Goal: Transaction & Acquisition: Purchase product/service

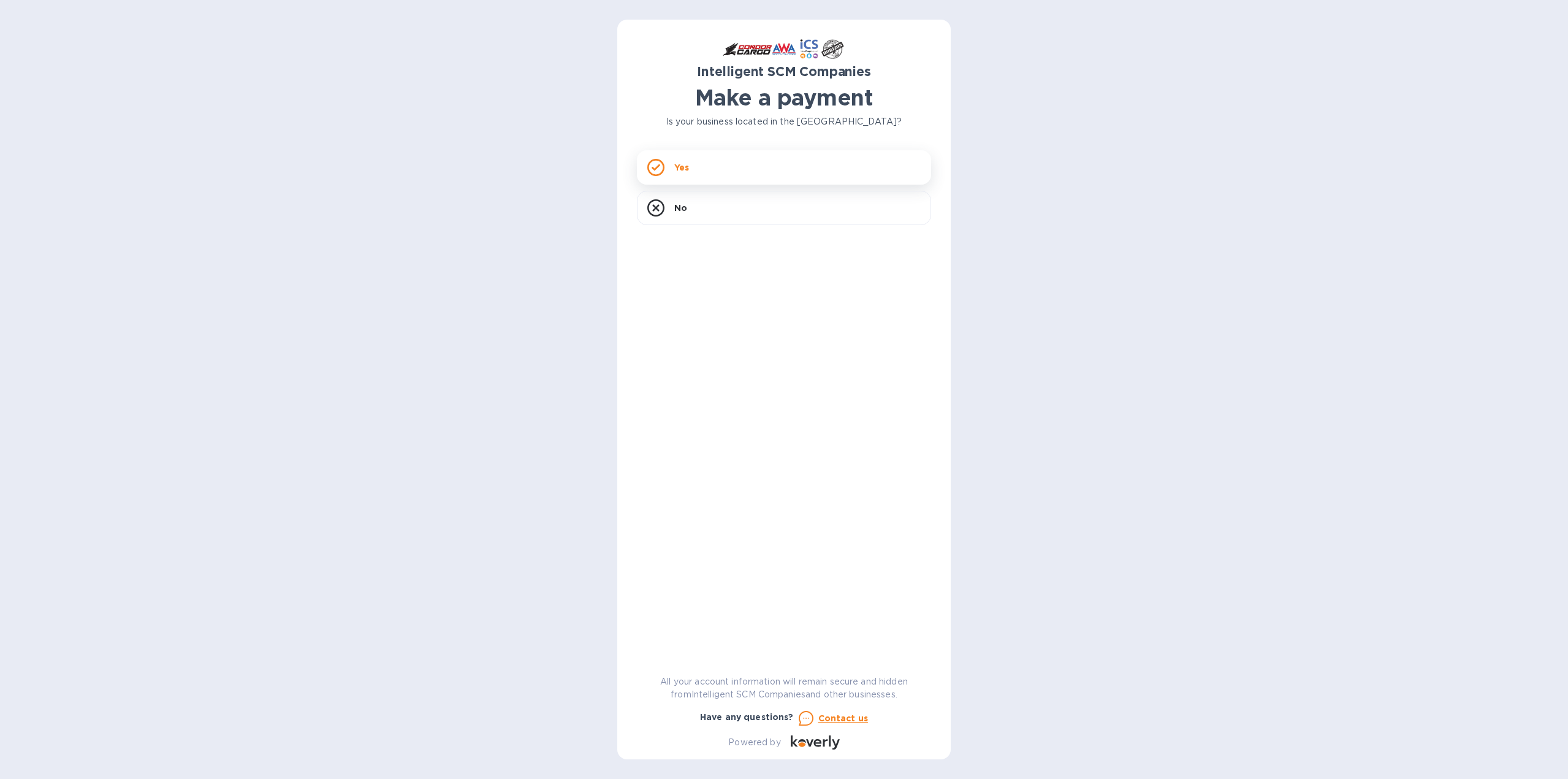
click at [750, 163] on div "Yes" at bounding box center [784, 167] width 294 height 34
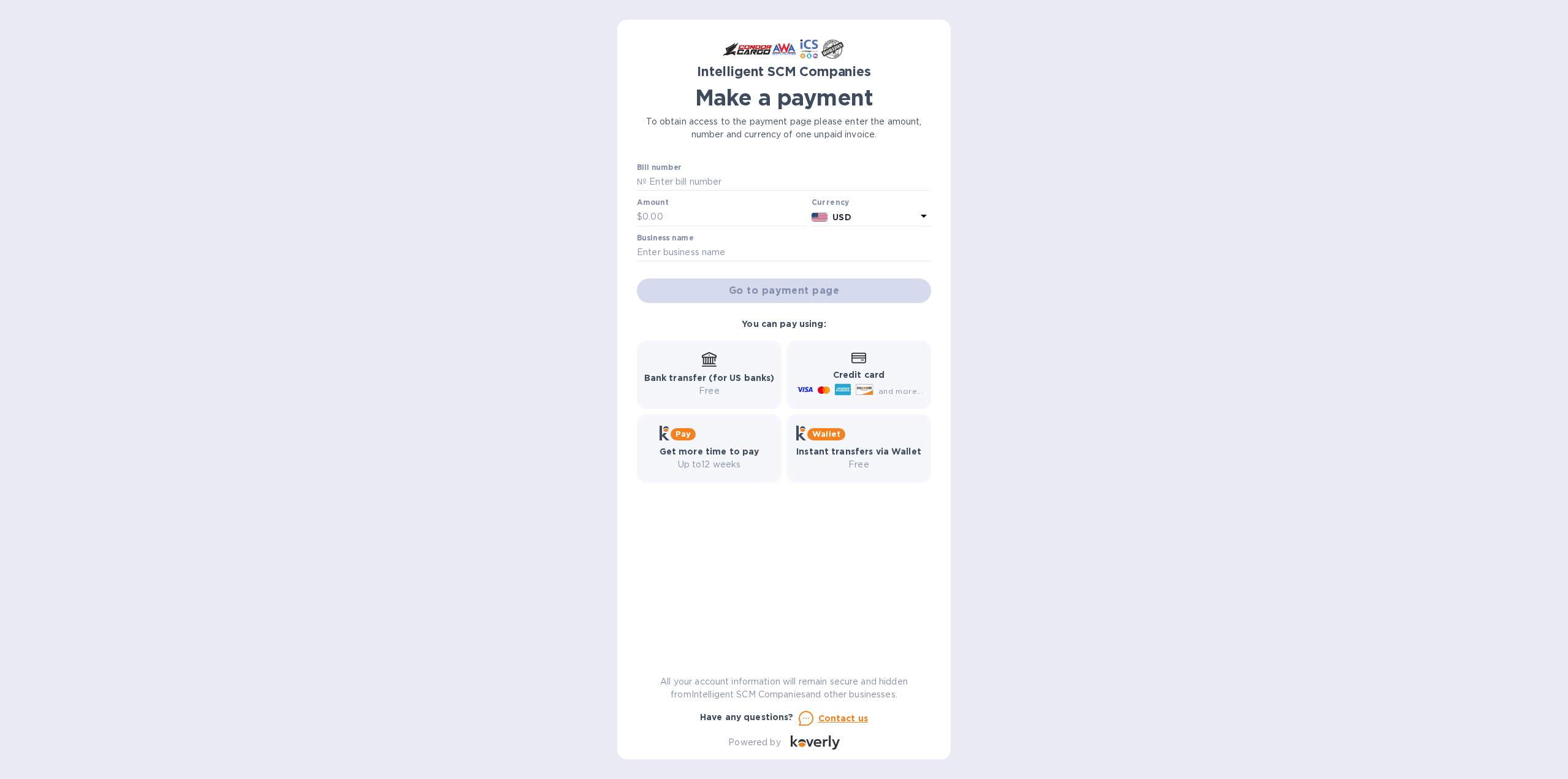
click at [720, 375] on b "Bank transfer (for US banks)" at bounding box center [710, 378] width 131 height 10
click at [678, 181] on input "text" at bounding box center [789, 182] width 284 height 18
click at [679, 179] on input "text" at bounding box center [789, 182] width 284 height 18
type input "T00007442/A"
click at [693, 222] on input "text" at bounding box center [724, 217] width 164 height 18
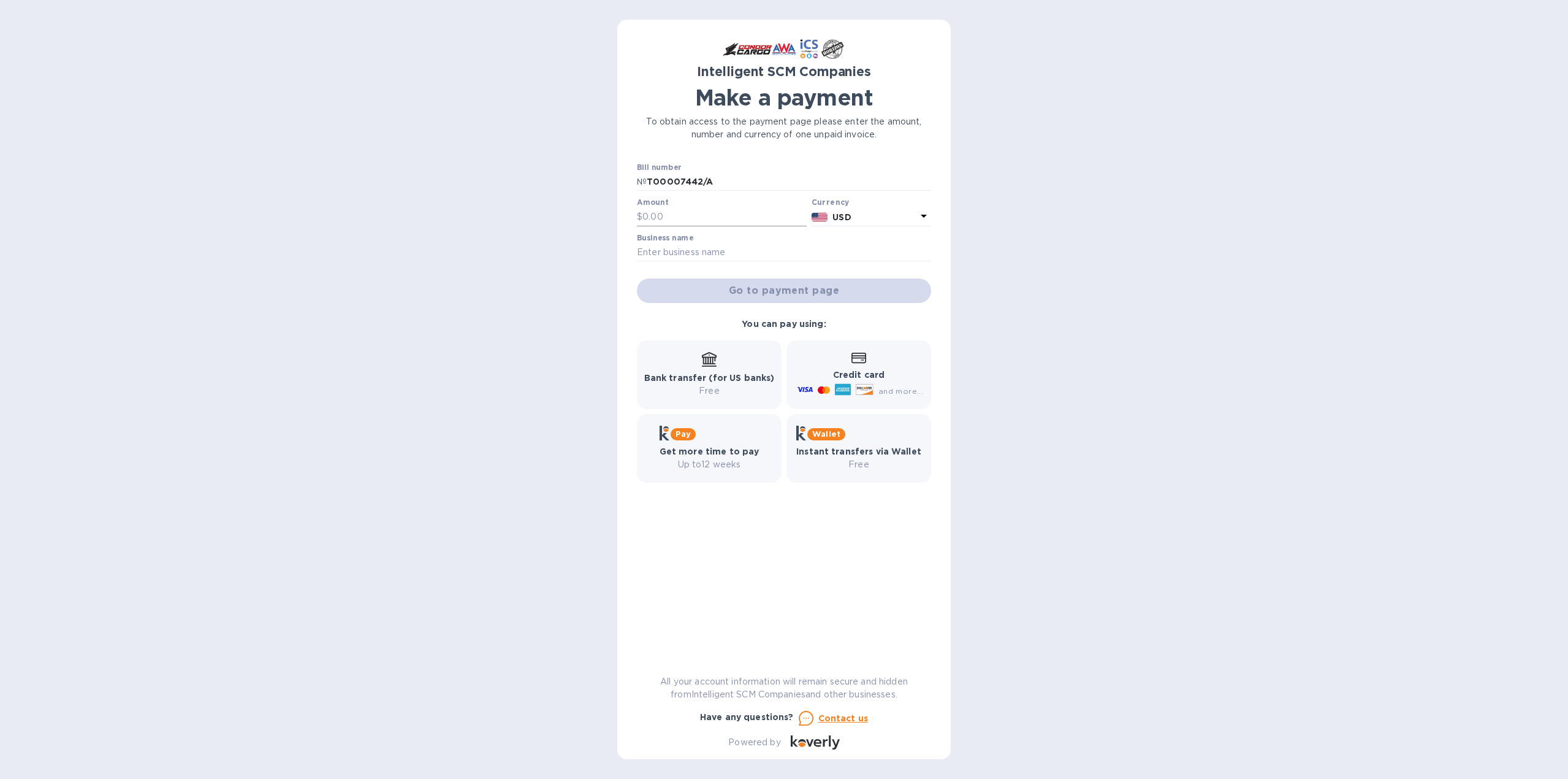
click at [689, 215] on input "text" at bounding box center [724, 217] width 164 height 18
type input "55.00"
click at [675, 251] on input "text" at bounding box center [784, 253] width 294 height 18
type input "F"
type input "JBT Logistics"
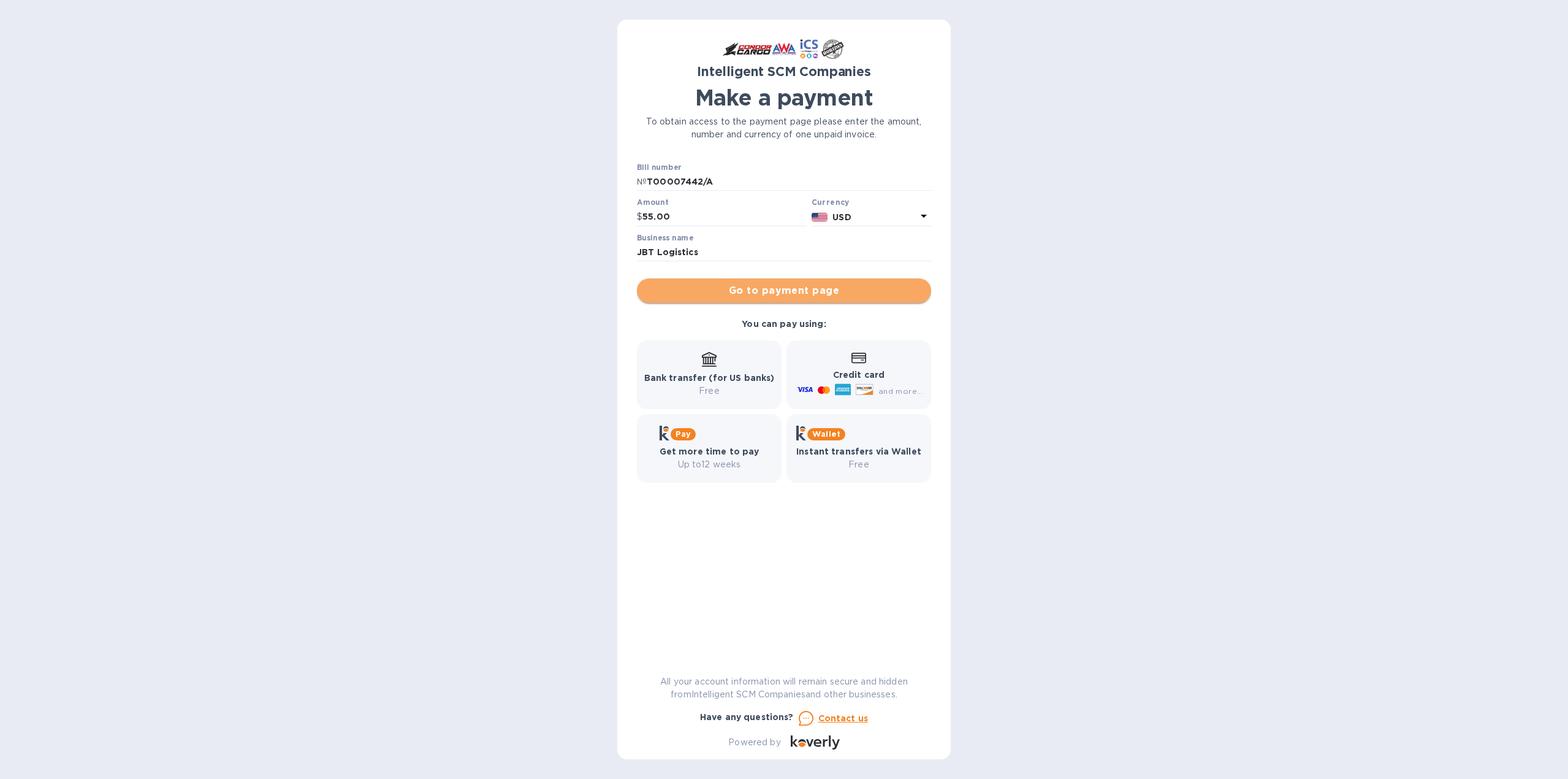
click at [833, 300] on button "Go to payment page" at bounding box center [784, 290] width 294 height 24
